Goal: Information Seeking & Learning: Learn about a topic

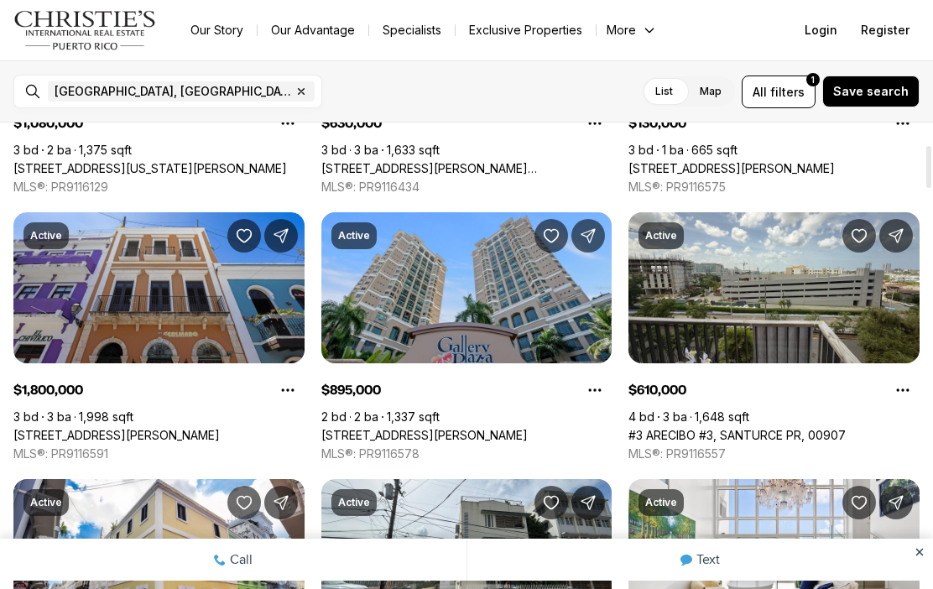
scroll to position [254, 0]
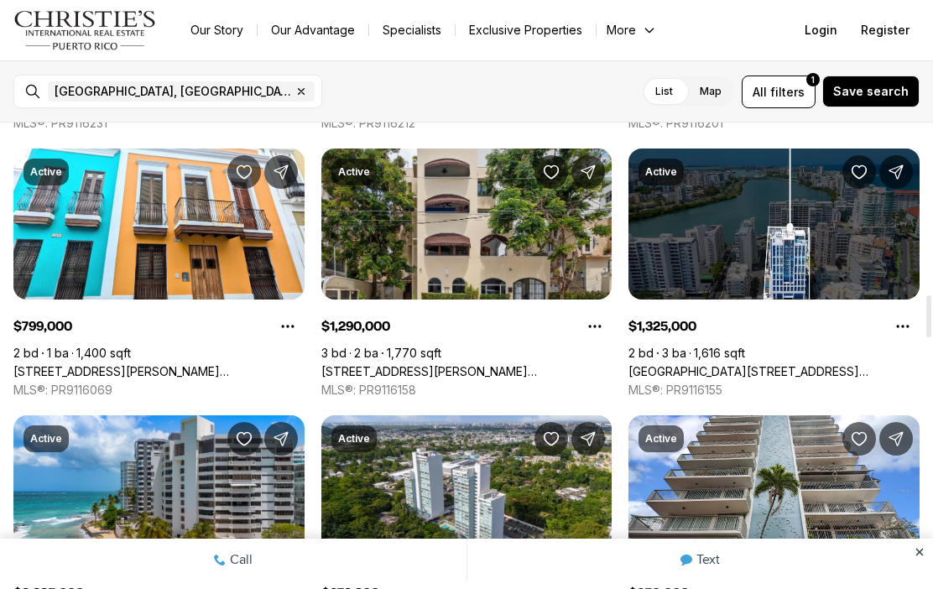
scroll to position [1911, 0]
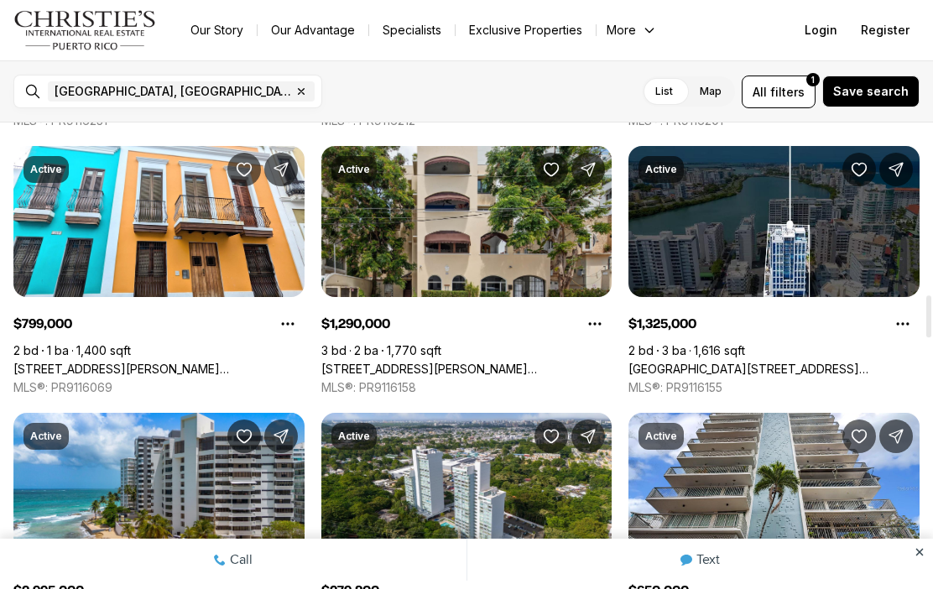
click at [97, 362] on link "[STREET_ADDRESS][PERSON_NAME][PERSON_NAME]" at bounding box center [158, 369] width 291 height 15
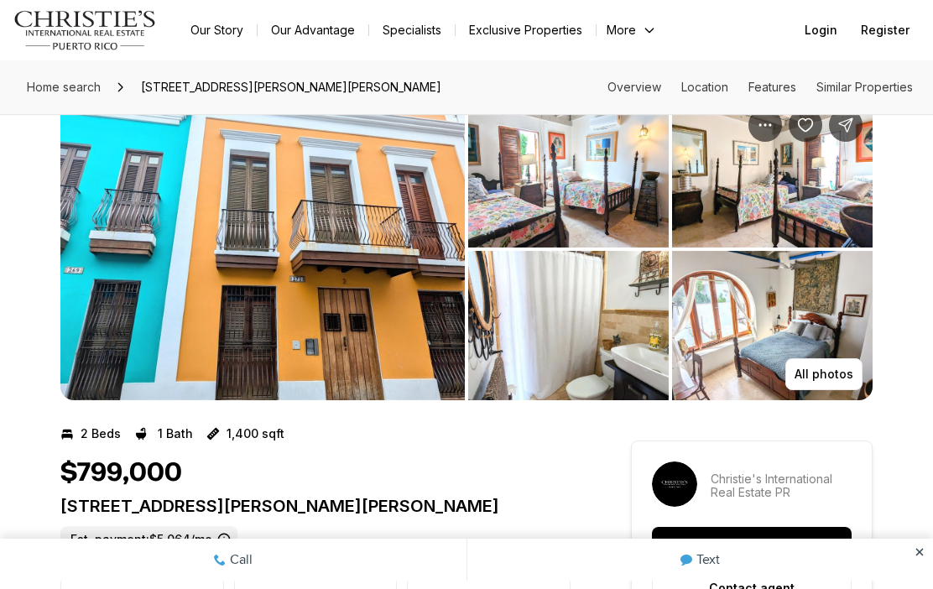
scroll to position [42, 0]
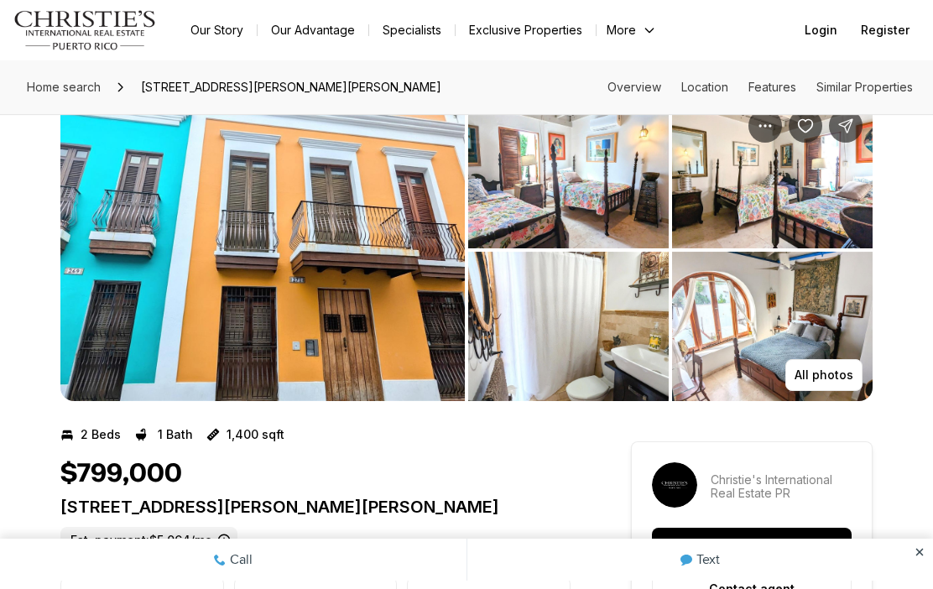
click at [536, 193] on img "View image gallery" at bounding box center [568, 173] width 201 height 149
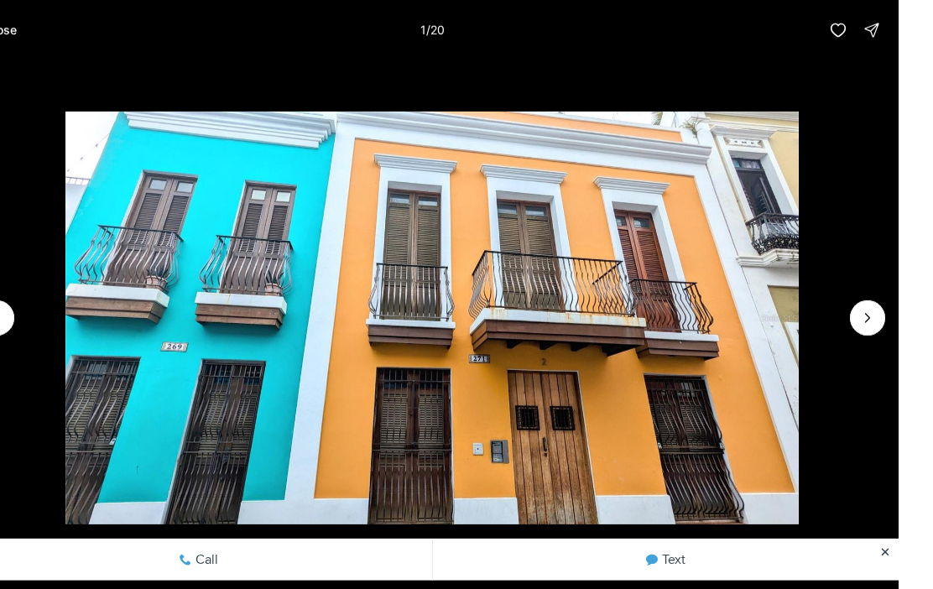
scroll to position [80, 0]
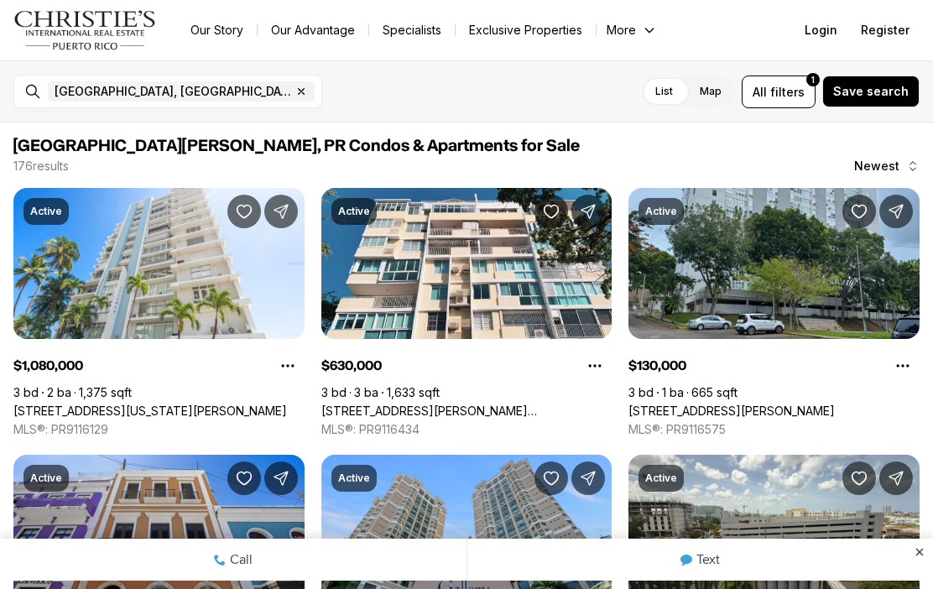
scroll to position [1911, 0]
